Goal: Navigation & Orientation: Find specific page/section

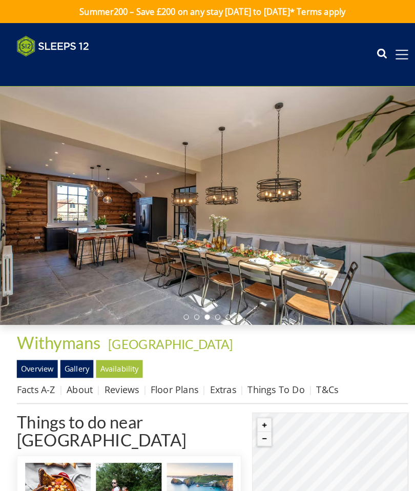
click at [325, 225] on div at bounding box center [207, 201] width 415 height 233
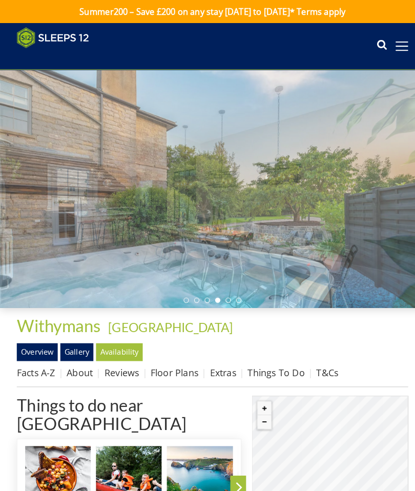
scroll to position [7501, 0]
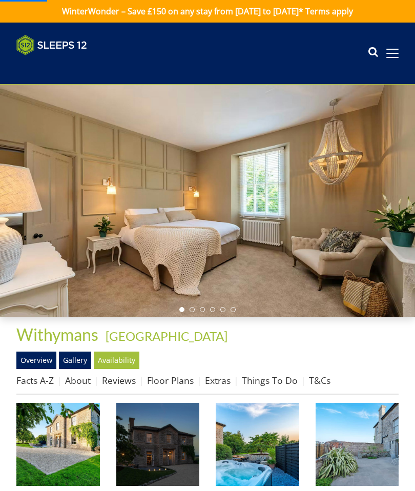
scroll to position [54, 0]
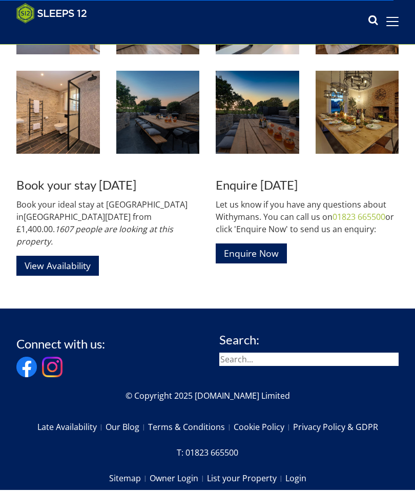
scroll to position [912, 0]
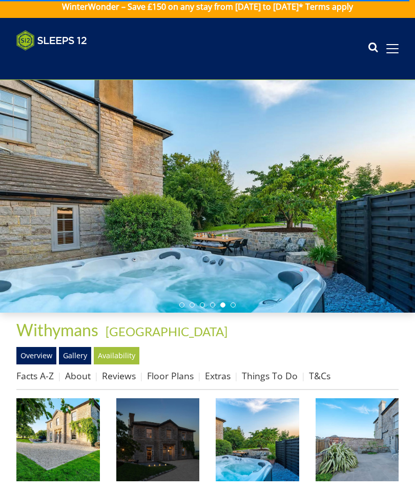
scroll to position [0, 0]
